Goal: Task Accomplishment & Management: Manage account settings

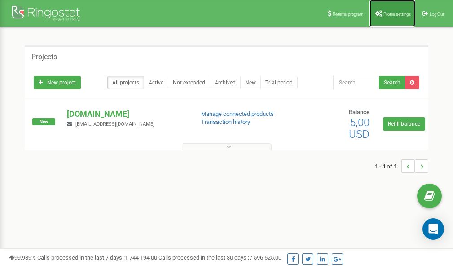
click at [393, 9] on link "Profile settings" at bounding box center [392, 13] width 46 height 27
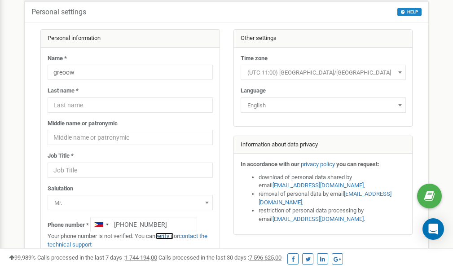
click at [168, 236] on link "verify it" at bounding box center [164, 236] width 18 height 7
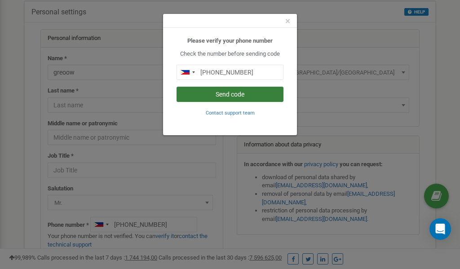
click at [226, 95] on button "Send code" at bounding box center [229, 94] width 107 height 15
